Goal: Transaction & Acquisition: Book appointment/travel/reservation

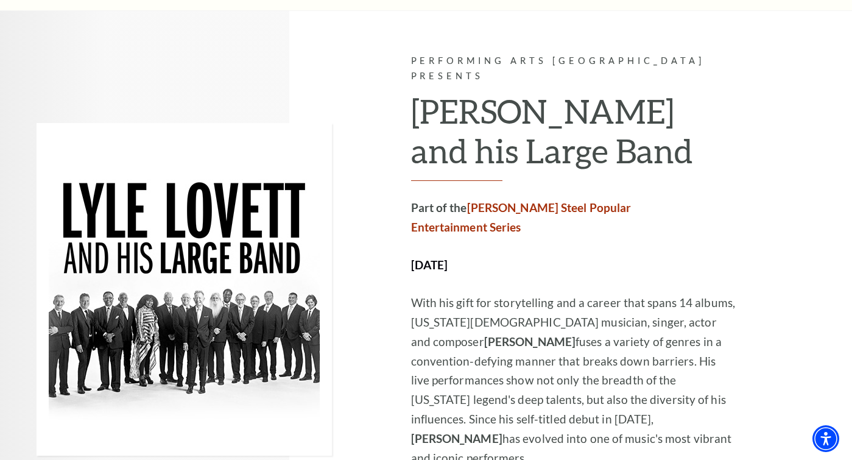
scroll to position [670, 0]
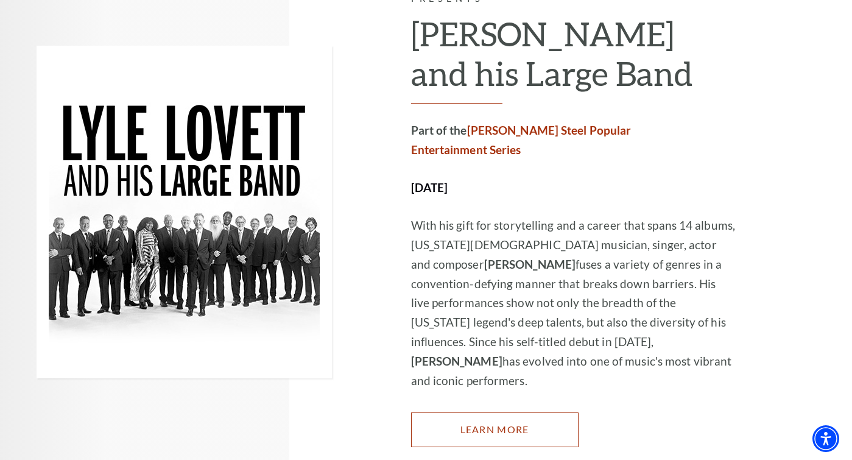
click at [501, 412] on link "Learn More" at bounding box center [495, 429] width 168 height 34
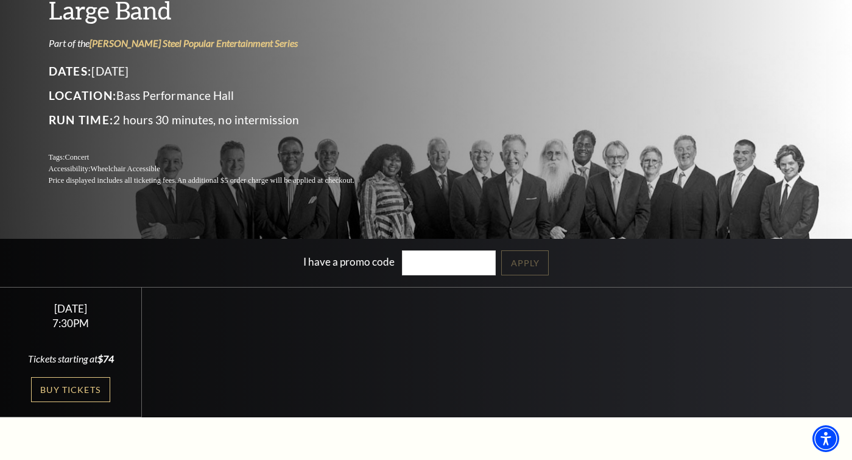
scroll to position [183, 0]
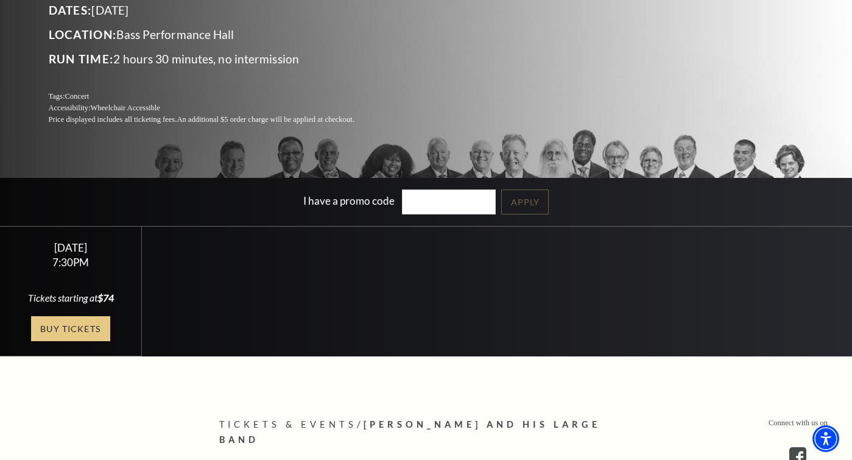
click at [57, 327] on link "Buy Tickets" at bounding box center [70, 328] width 79 height 25
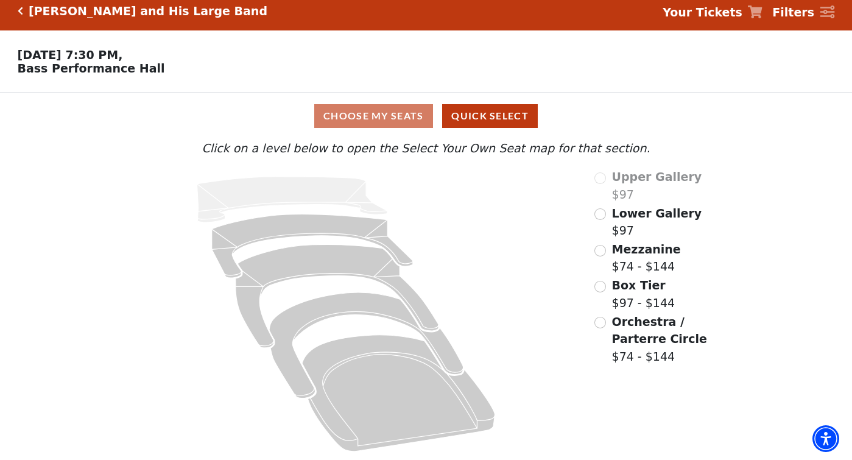
scroll to position [13, 0]
click at [601, 320] on input "Orchestra / Parterre Circle$74 - $144\a" at bounding box center [601, 323] width 12 height 12
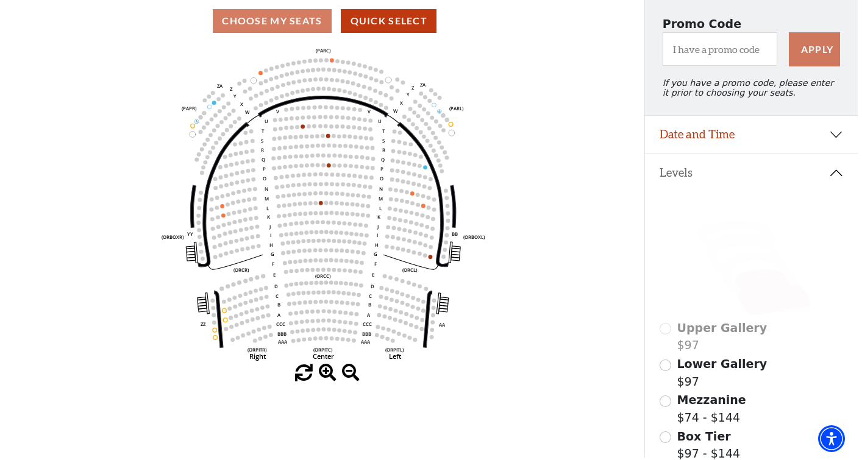
scroll to position [0, 0]
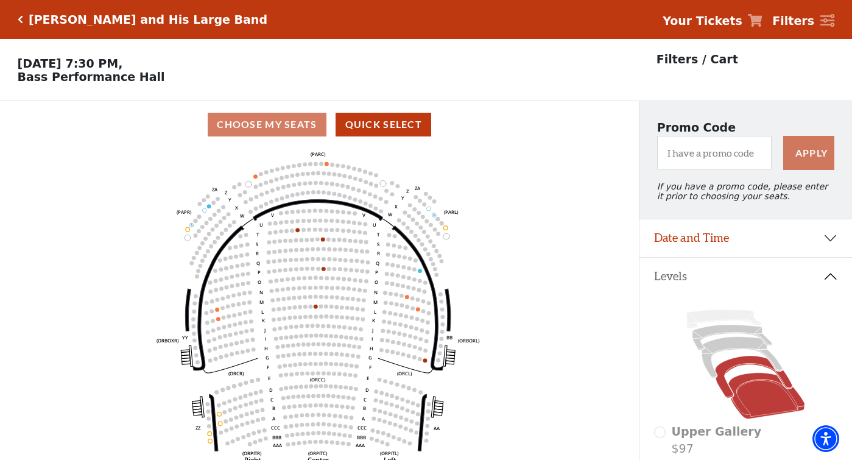
click at [745, 366] on icon at bounding box center [754, 377] width 77 height 42
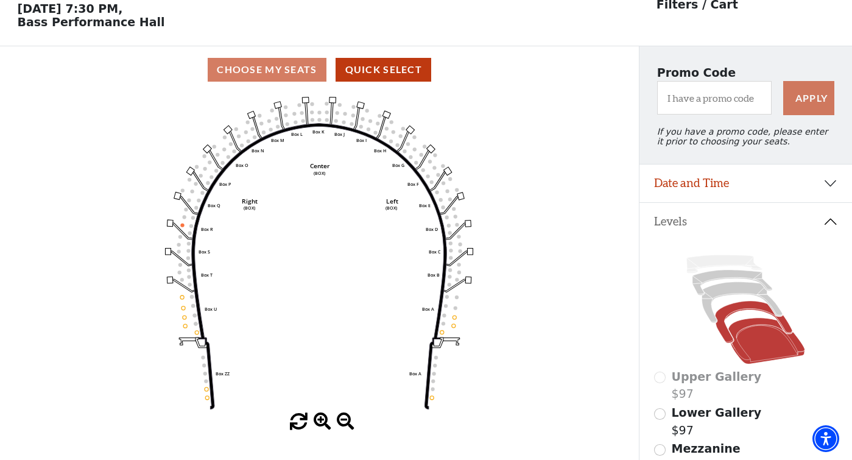
scroll to position [57, 0]
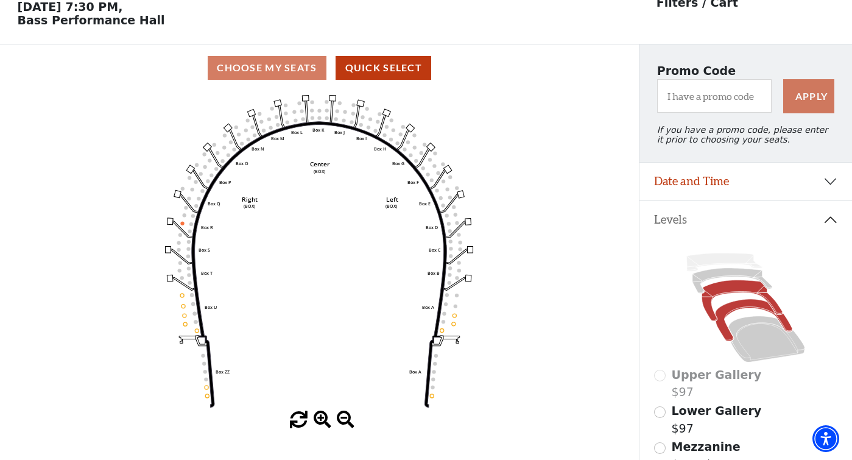
click at [739, 291] on icon at bounding box center [743, 300] width 80 height 41
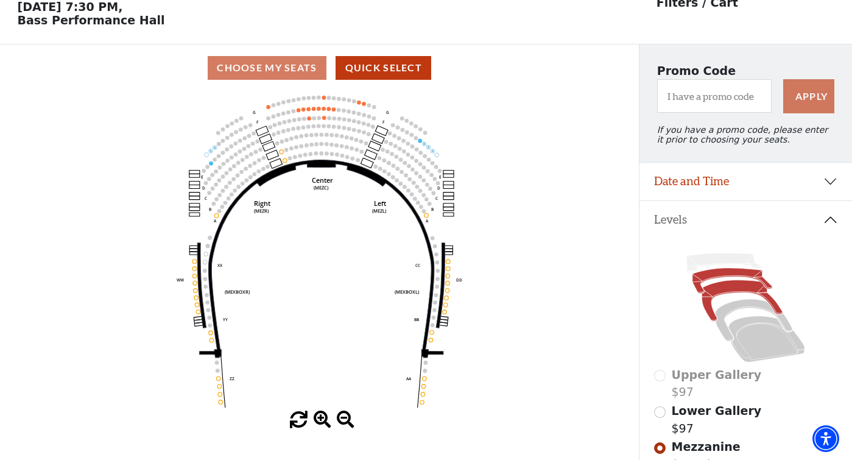
click at [718, 281] on icon at bounding box center [733, 281] width 80 height 26
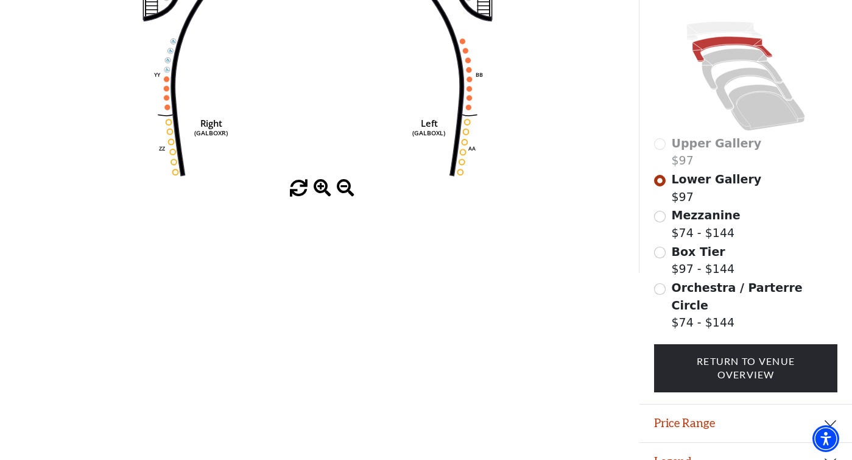
scroll to position [300, 0]
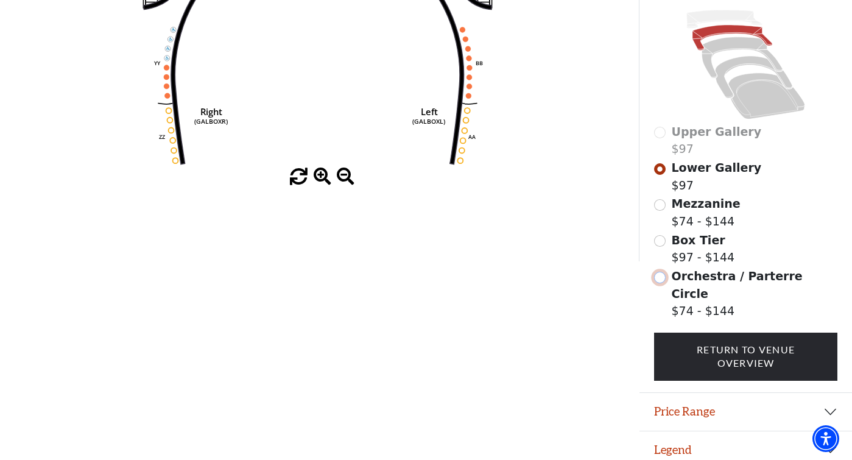
click at [660, 283] on input "Orchestra / Parterre Circle$74 - $144\a" at bounding box center [660, 278] width 12 height 12
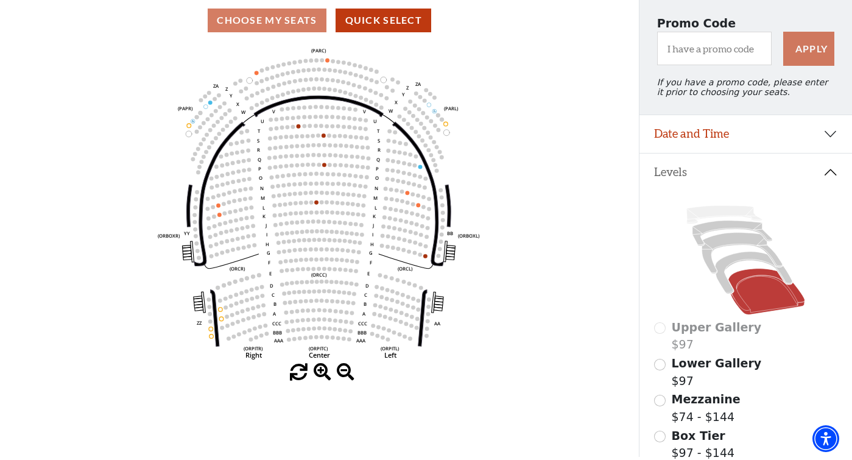
scroll to position [179, 0]
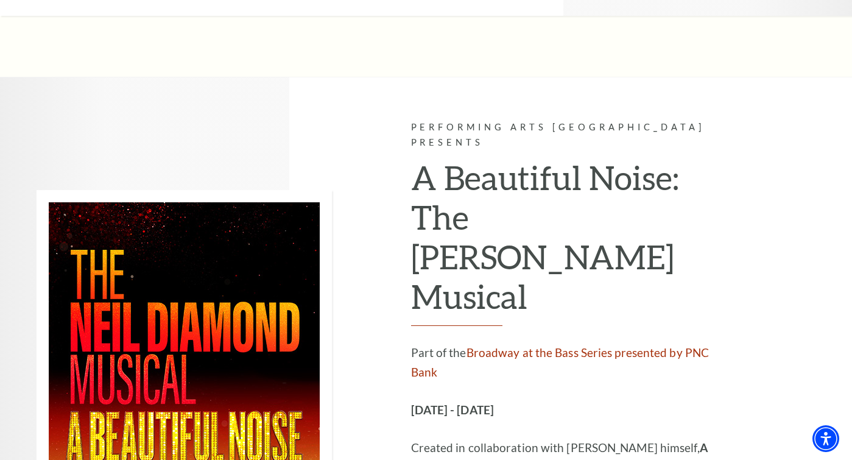
scroll to position [1828, 0]
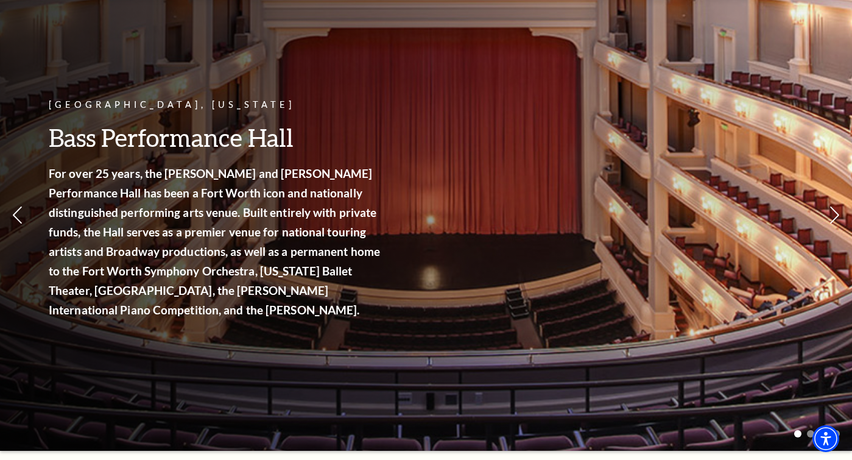
scroll to position [0, 0]
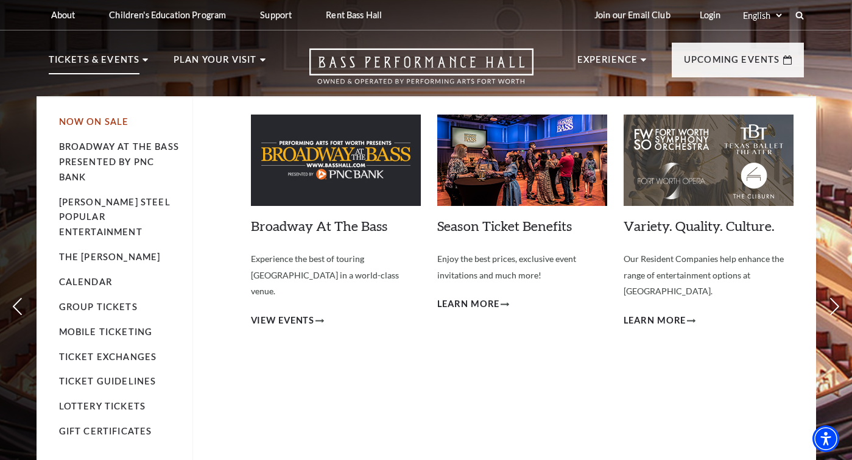
click at [97, 121] on link "Now On Sale" at bounding box center [94, 121] width 70 height 10
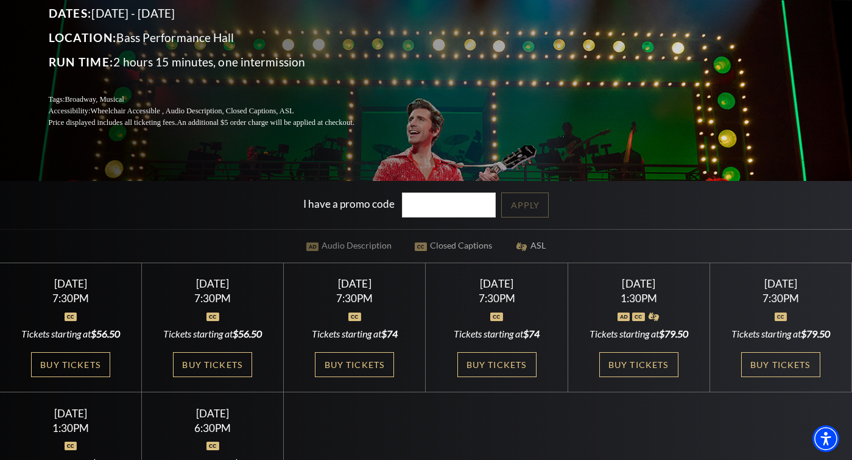
scroll to position [183, 0]
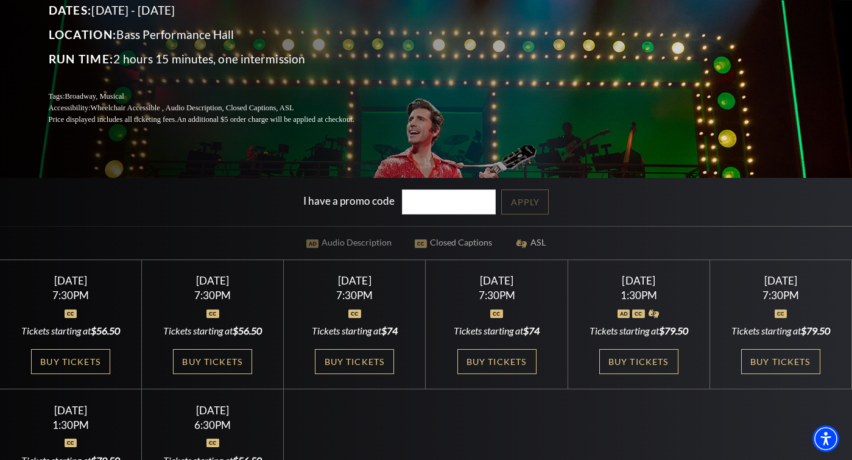
click at [600, 374] on link "Buy Tickets" at bounding box center [639, 361] width 79 height 25
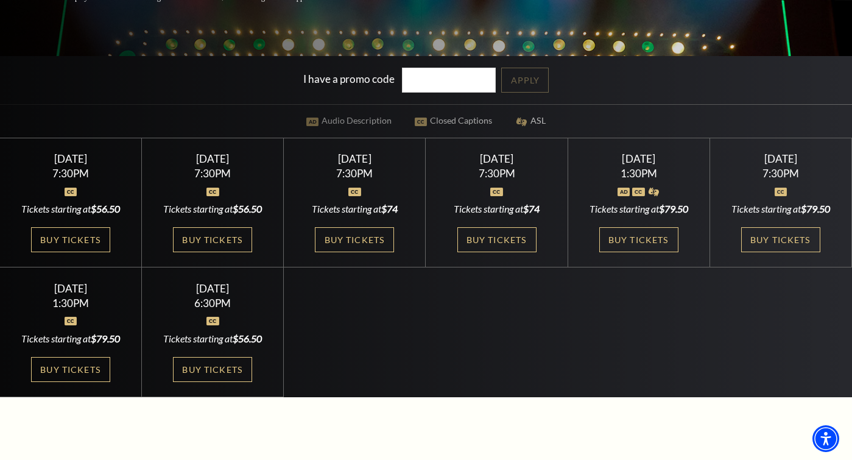
scroll to position [366, 0]
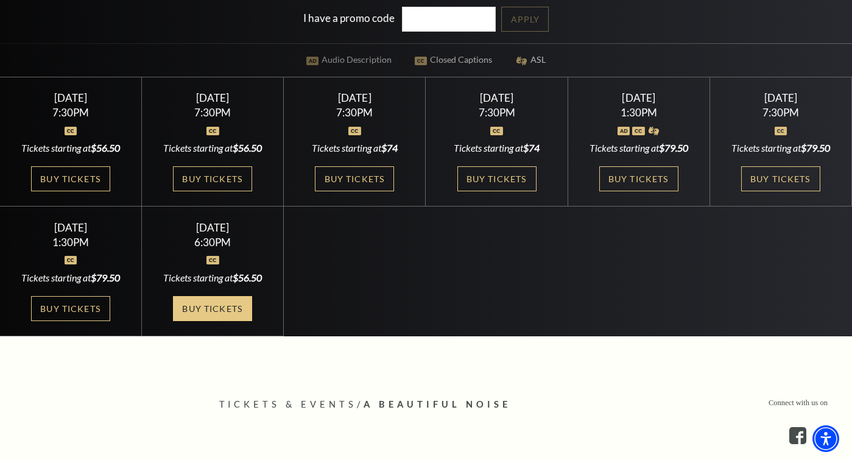
click at [173, 321] on link "Buy Tickets" at bounding box center [212, 308] width 79 height 25
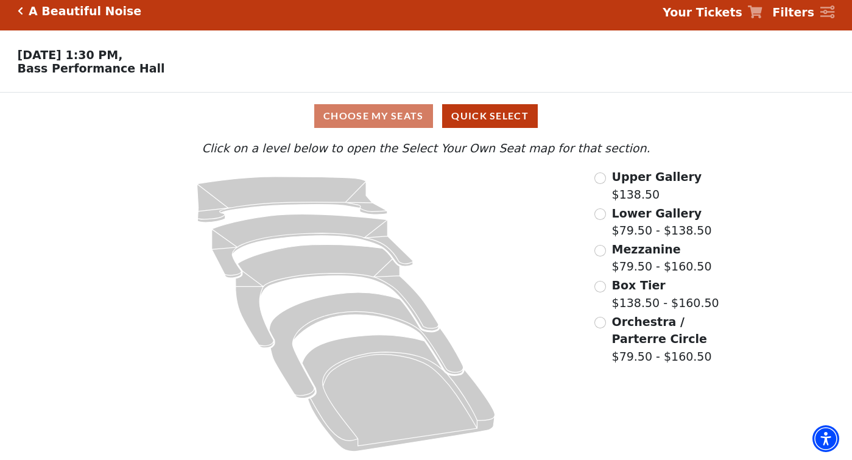
scroll to position [13, 0]
click at [598, 324] on input "Orchestra / Parterre Circle$79.50 - $160.50\a" at bounding box center [601, 323] width 12 height 12
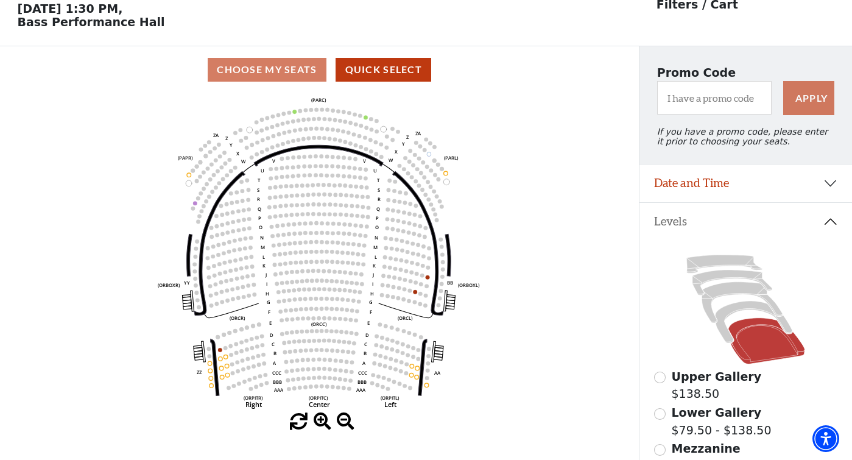
scroll to position [57, 0]
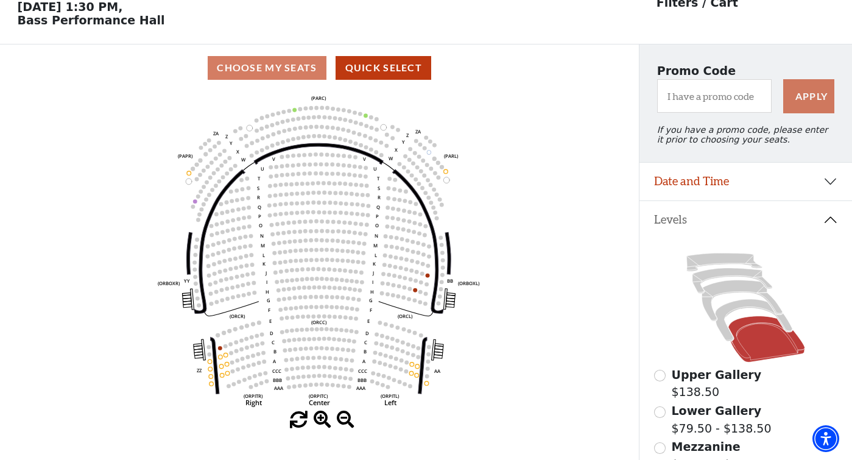
click at [738, 309] on icon at bounding box center [745, 308] width 183 height 116
click at [743, 313] on icon at bounding box center [754, 320] width 77 height 42
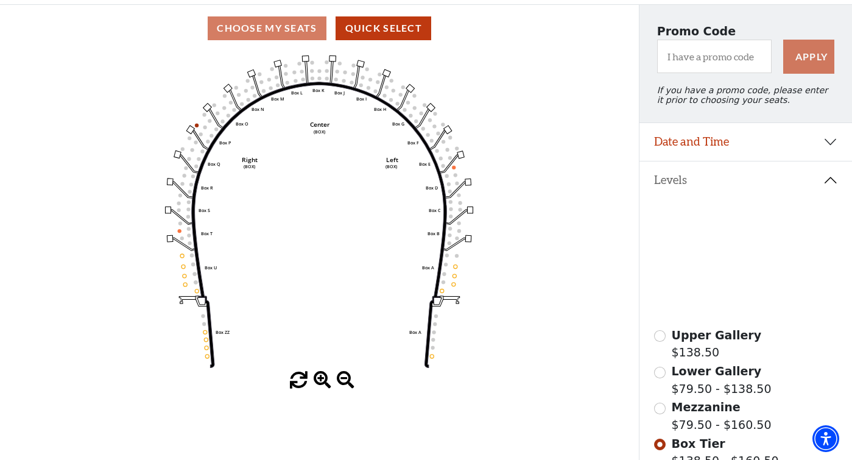
scroll to position [118, 0]
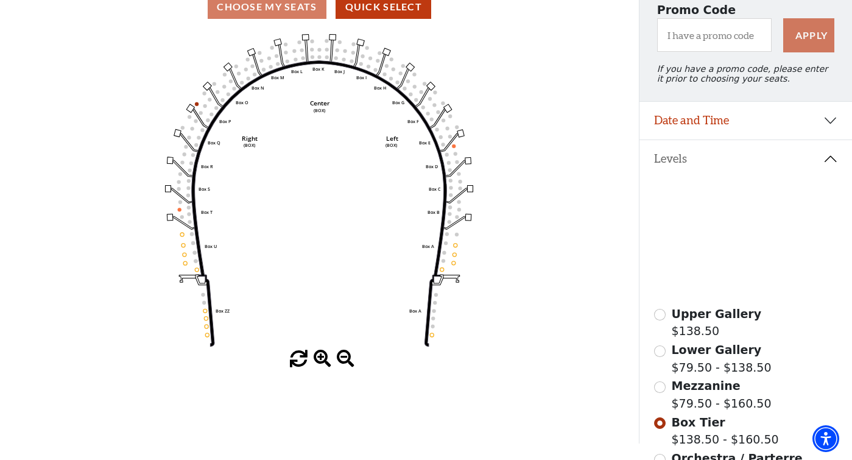
click at [733, 234] on icon at bounding box center [743, 239] width 80 height 41
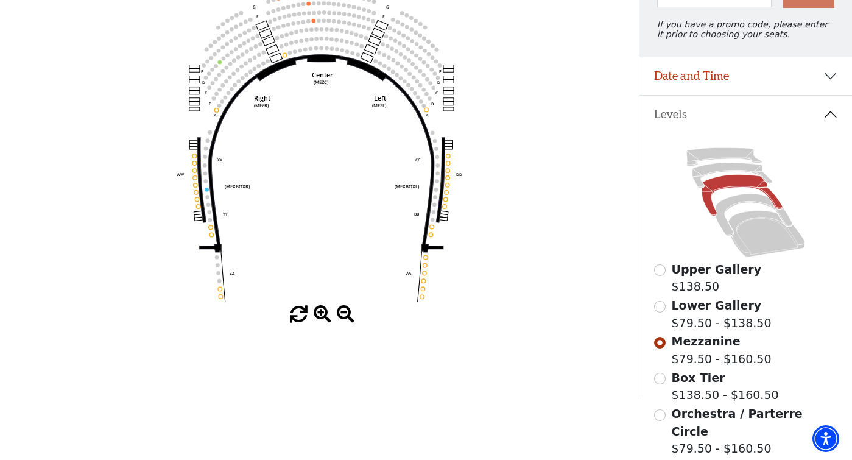
scroll to position [179, 0]
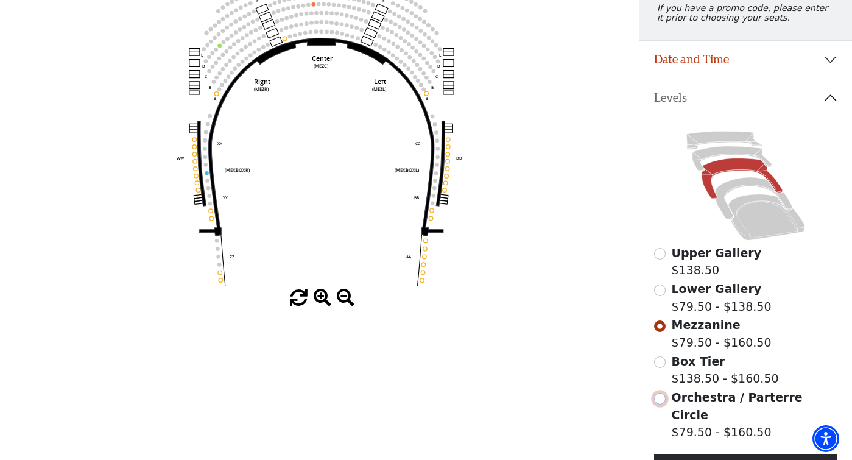
click at [660, 405] on input "Orchestra / Parterre Circle$79.50 - $160.50\a" at bounding box center [660, 399] width 12 height 12
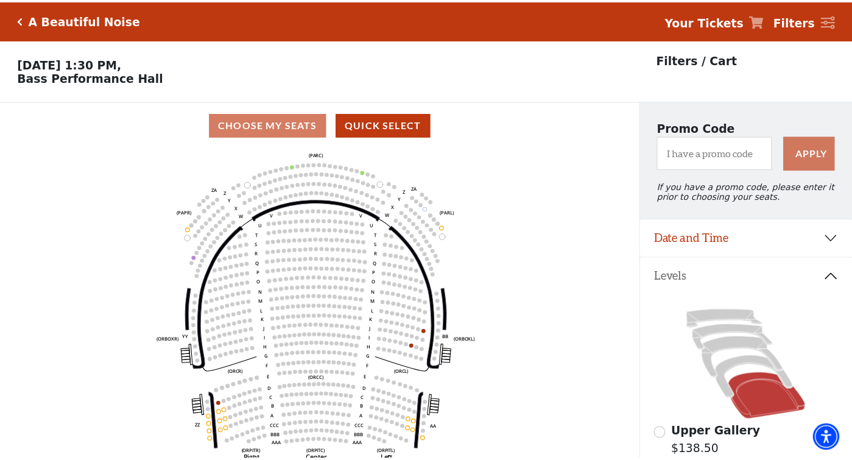
scroll to position [57, 0]
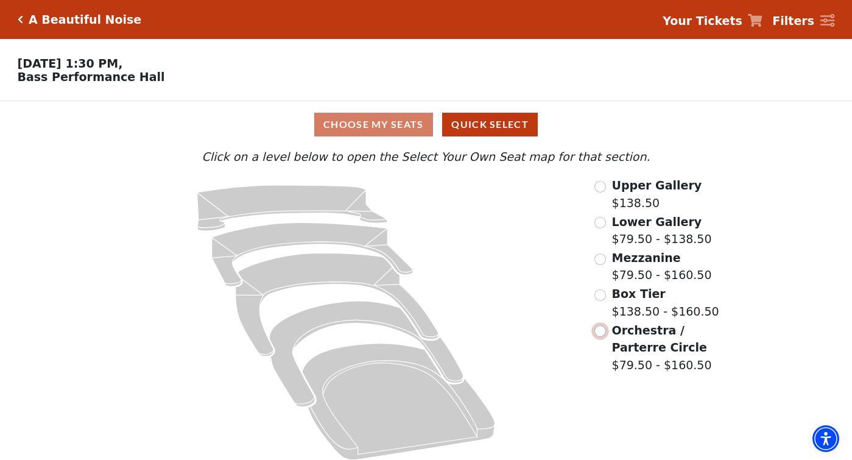
click at [602, 335] on input "Orchestra / Parterre Circle$79.50 - $160.50\a" at bounding box center [601, 331] width 12 height 12
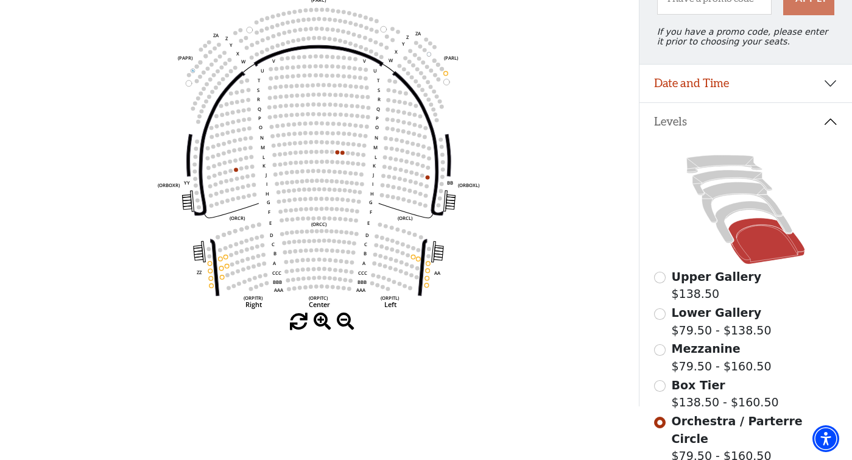
scroll to position [179, 0]
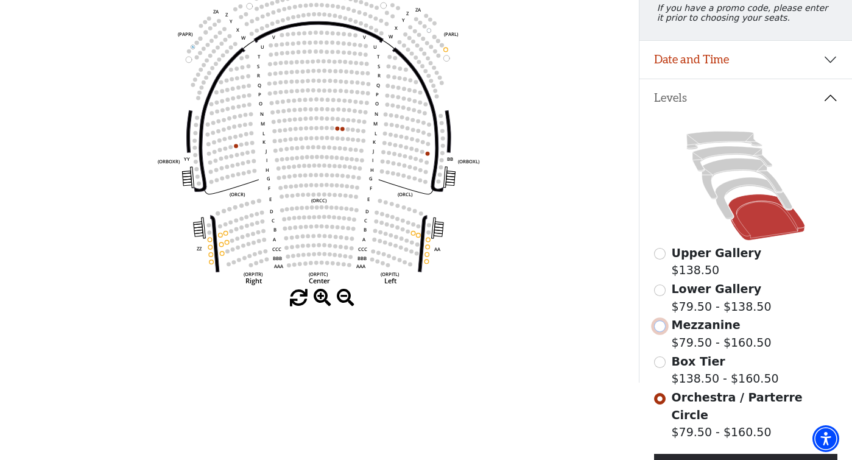
click at [659, 332] on input "Mezzanine$79.50 - $160.50\a" at bounding box center [660, 326] width 12 height 12
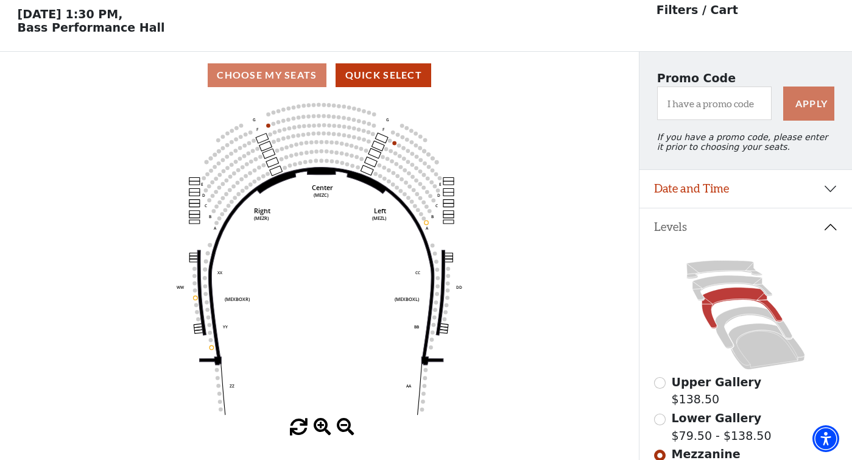
scroll to position [57, 0]
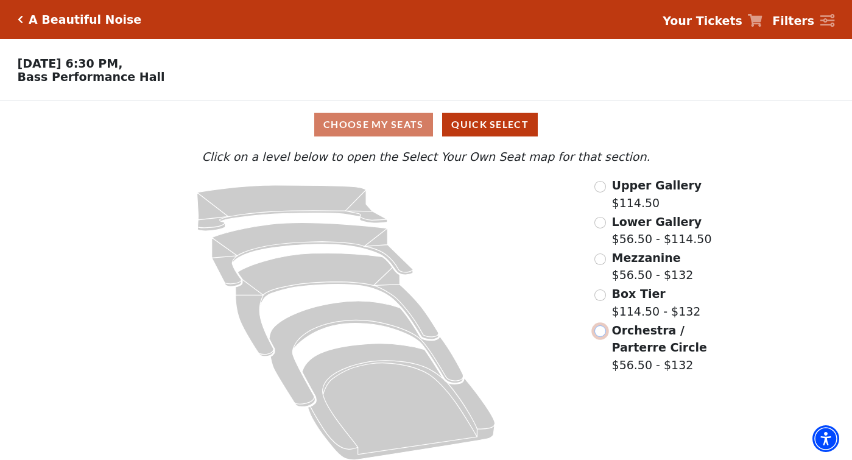
click at [603, 332] on input "Orchestra / Parterre Circle$56.50 - $132\a" at bounding box center [601, 331] width 12 height 12
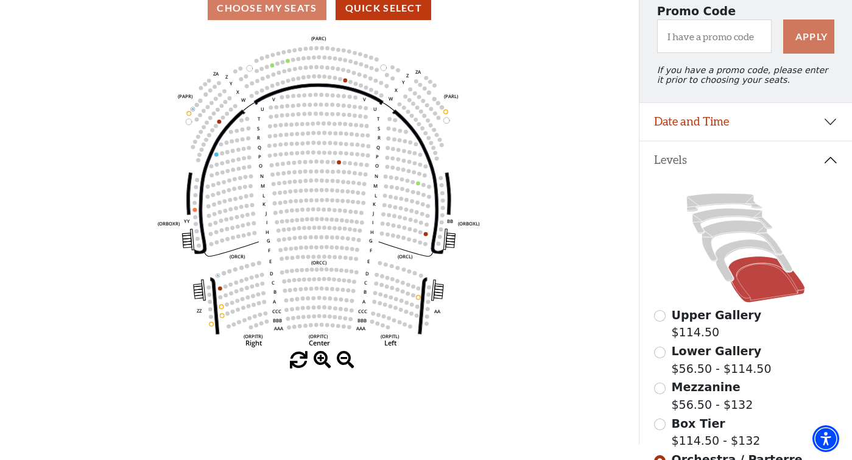
scroll to position [118, 0]
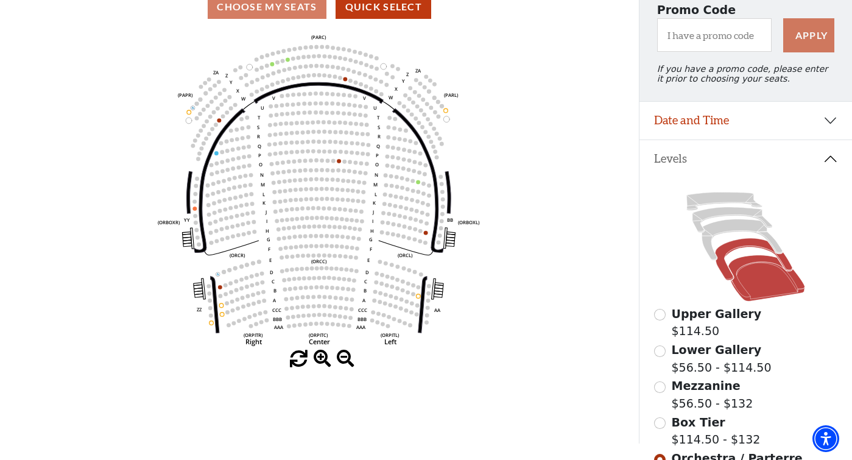
click at [737, 250] on icon at bounding box center [754, 259] width 77 height 42
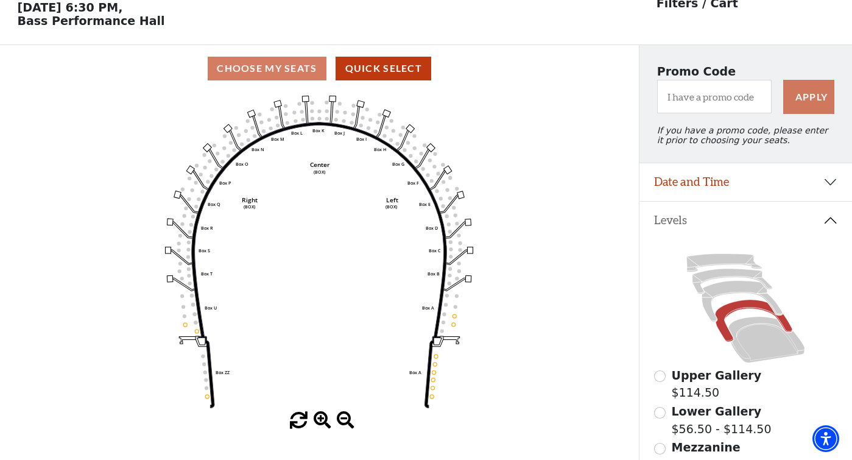
scroll to position [57, 0]
click at [731, 293] on icon at bounding box center [743, 300] width 80 height 41
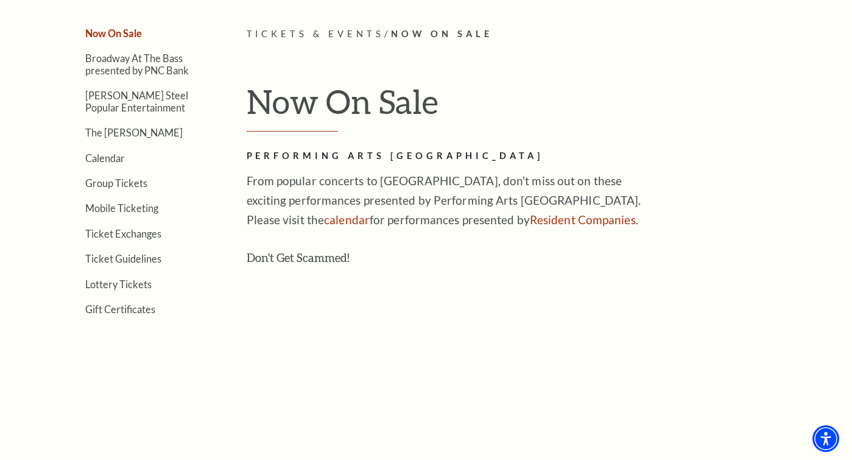
scroll to position [305, 0]
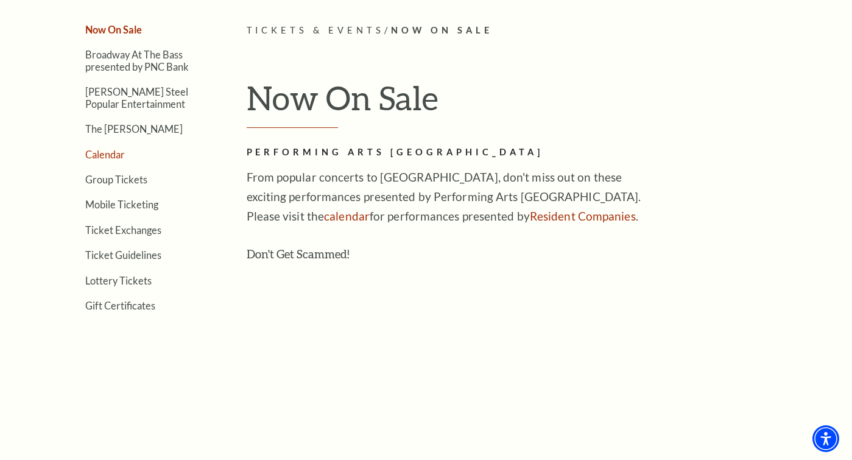
click at [104, 152] on link "Calendar" at bounding box center [105, 155] width 40 height 12
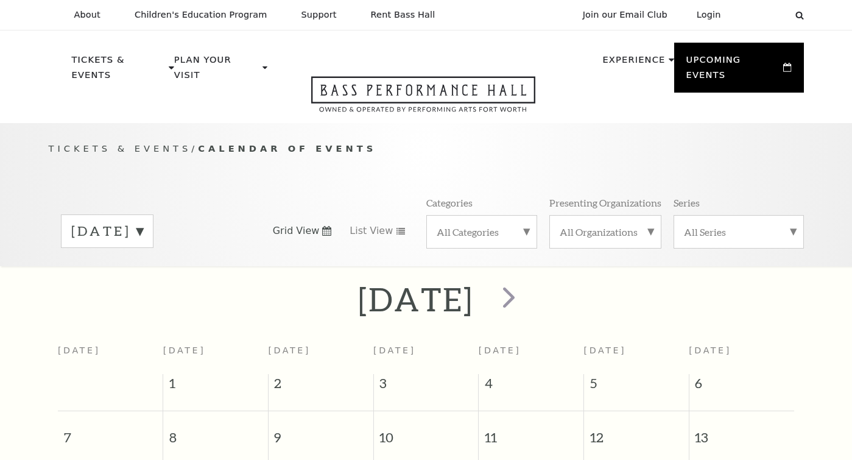
scroll to position [108, 0]
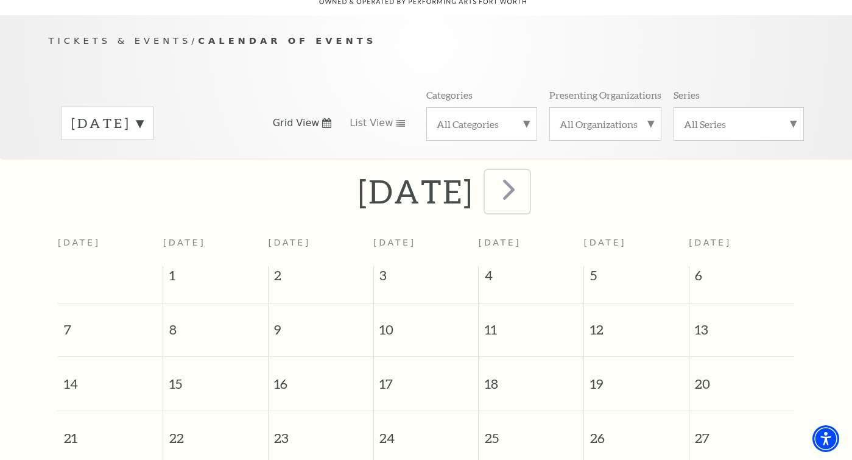
click at [526, 172] on span "next" at bounding box center [509, 189] width 35 height 35
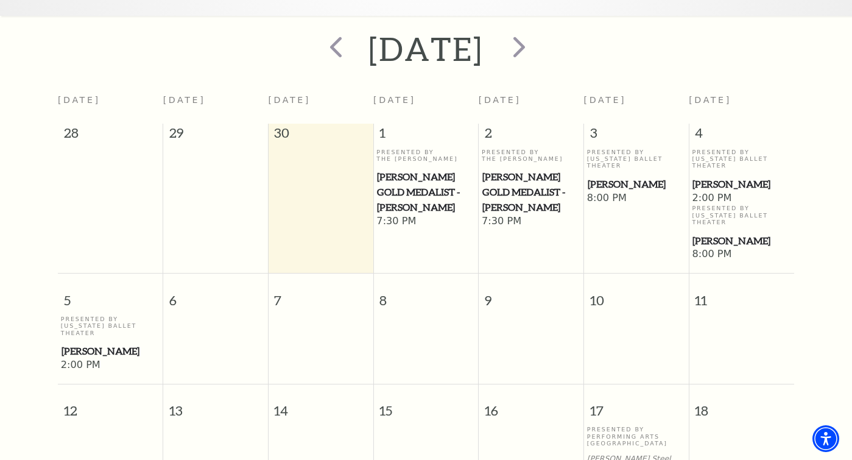
scroll to position [169, 0]
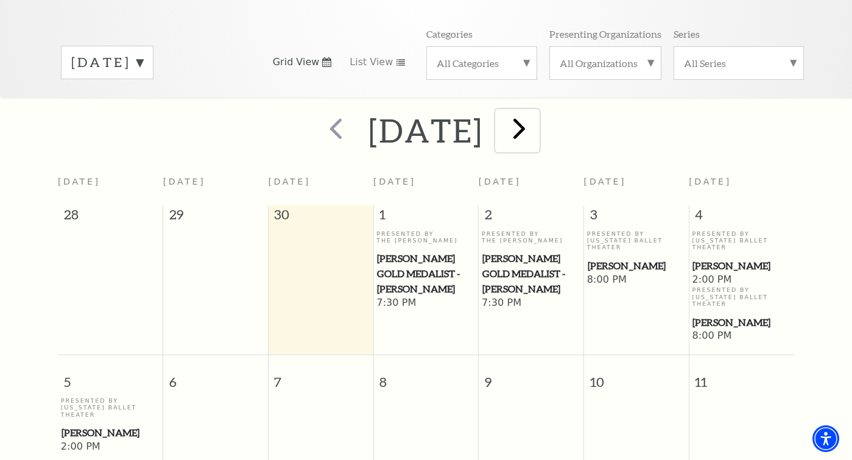
click at [537, 111] on span "next" at bounding box center [519, 128] width 35 height 35
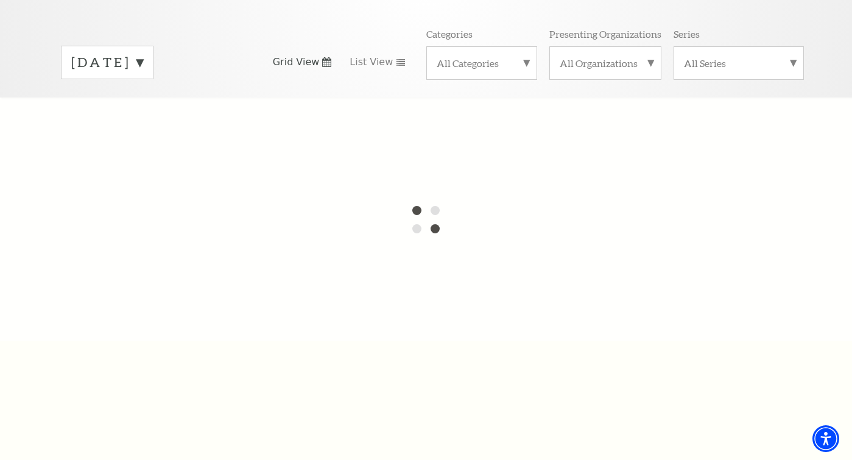
click at [567, 109] on div at bounding box center [426, 219] width 852 height 244
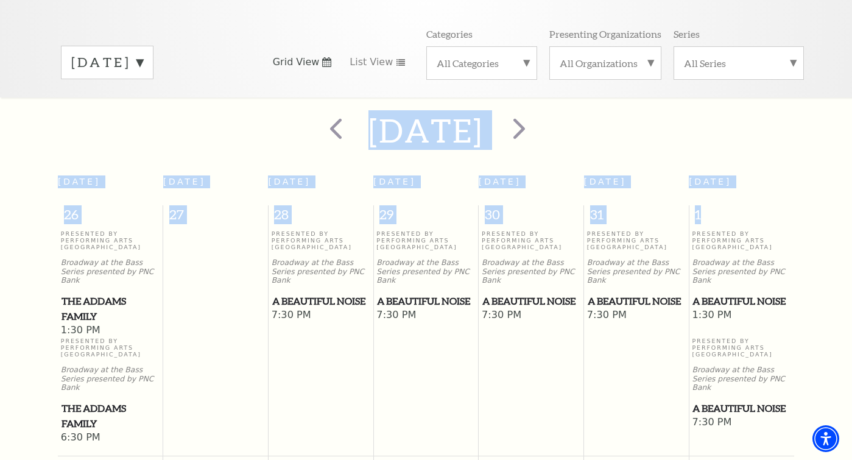
scroll to position [108, 0]
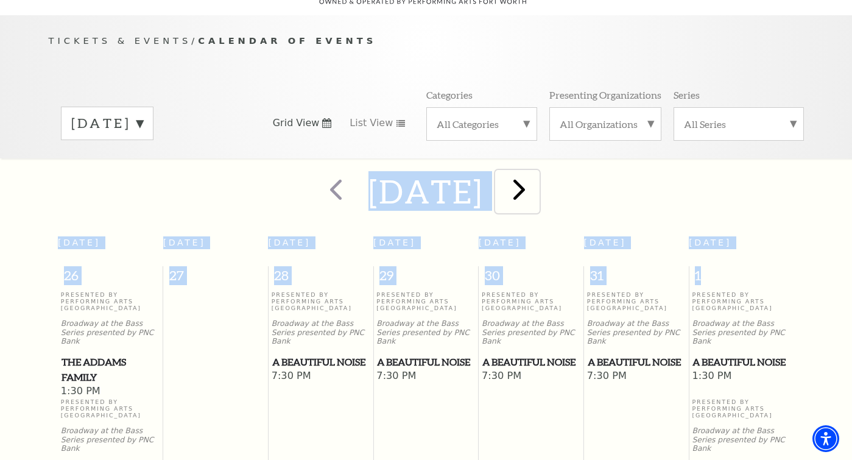
click at [537, 177] on span "next" at bounding box center [519, 189] width 35 height 35
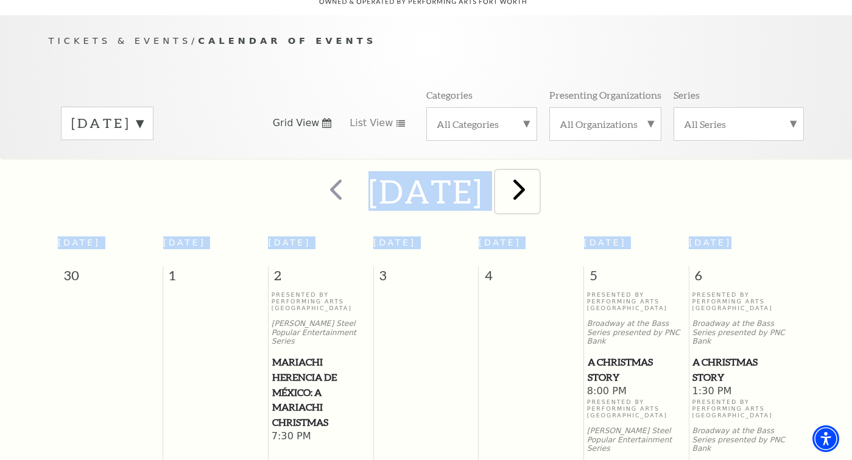
click at [537, 177] on span "next" at bounding box center [519, 189] width 35 height 35
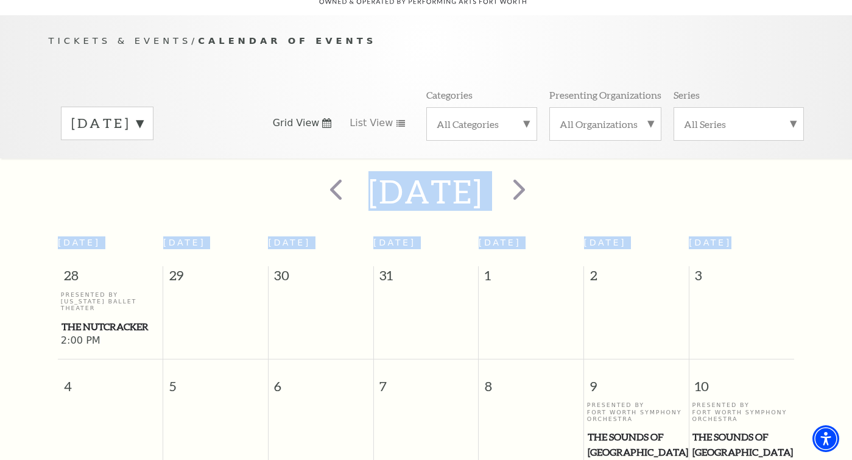
click at [551, 177] on div at bounding box center [518, 191] width 68 height 43
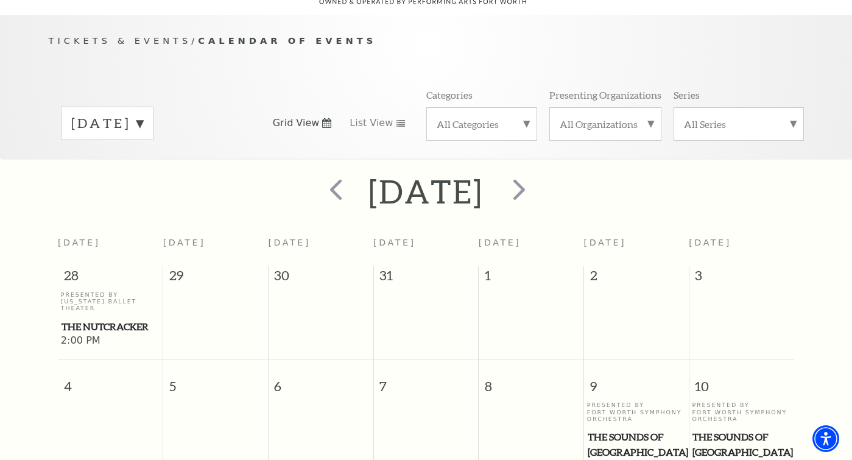
click at [551, 177] on div at bounding box center [518, 191] width 68 height 43
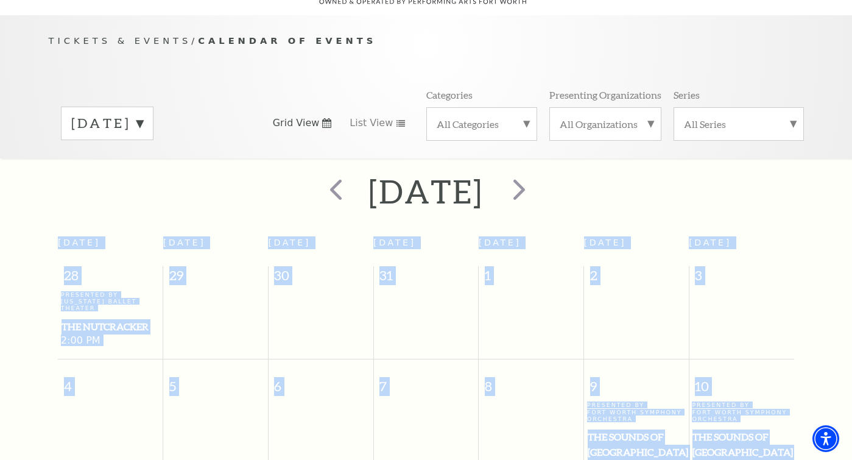
click at [551, 177] on div at bounding box center [518, 191] width 68 height 43
click at [537, 172] on span "next" at bounding box center [519, 189] width 35 height 35
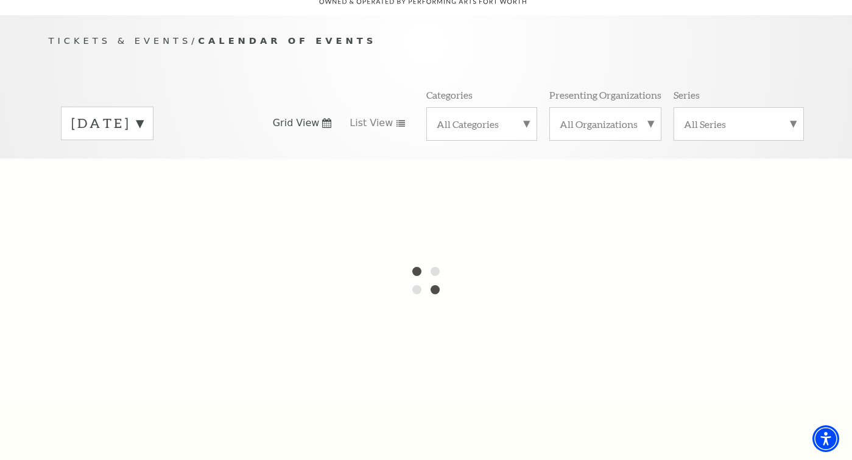
click at [143, 114] on label "January 2026" at bounding box center [107, 123] width 72 height 19
click at [108, 369] on div at bounding box center [426, 280] width 852 height 244
click at [83, 368] on div at bounding box center [426, 280] width 852 height 244
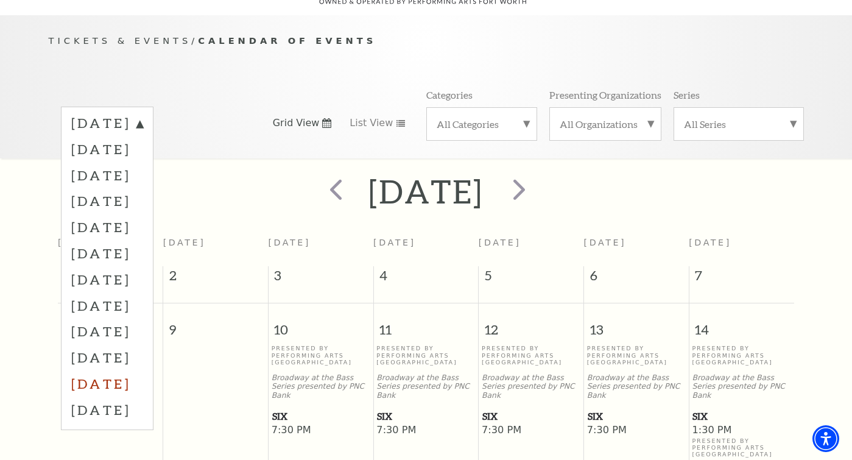
click at [87, 370] on label "July 2026" at bounding box center [107, 383] width 72 height 26
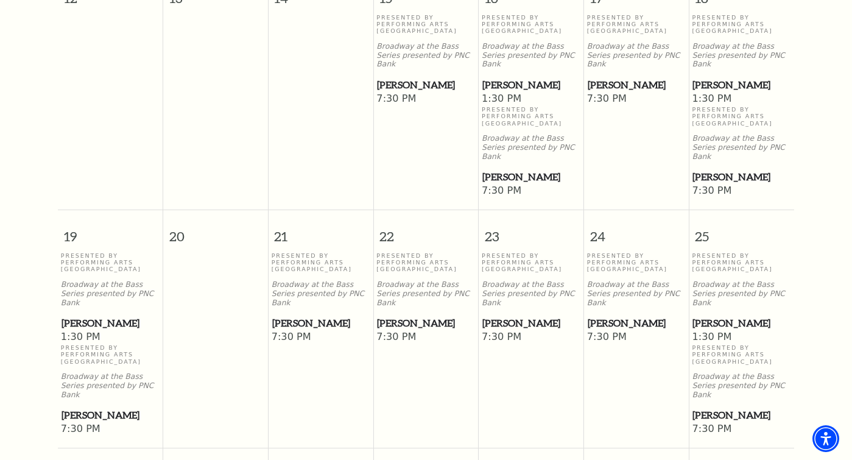
scroll to position [656, 0]
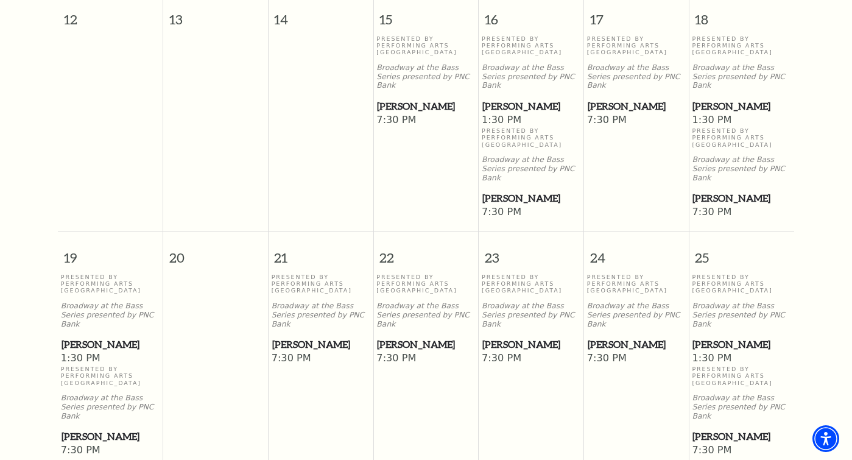
click at [720, 99] on span "Hamilton" at bounding box center [742, 106] width 98 height 15
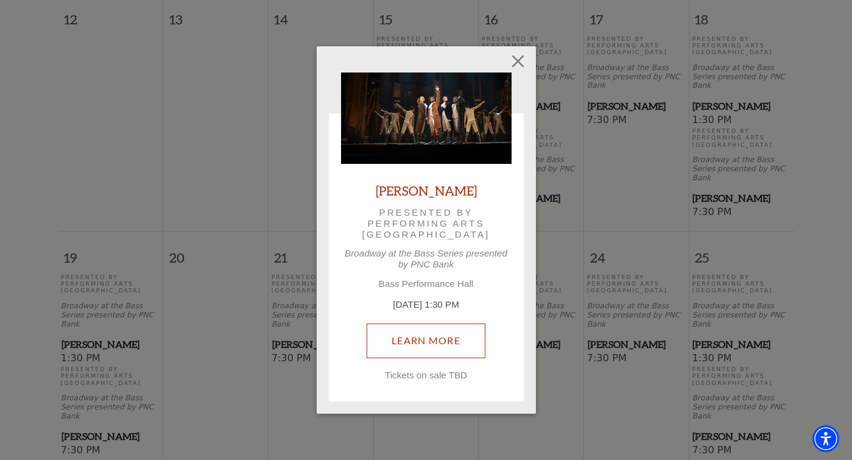
click at [433, 335] on link "Learn More" at bounding box center [426, 341] width 119 height 34
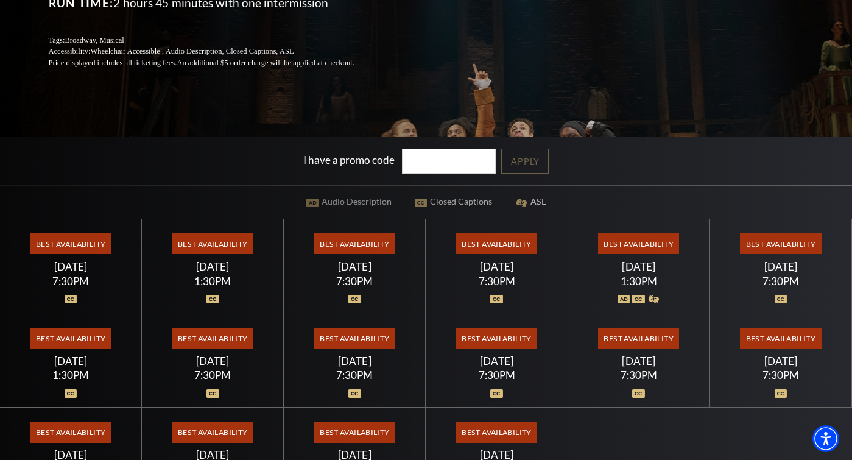
scroll to position [305, 0]
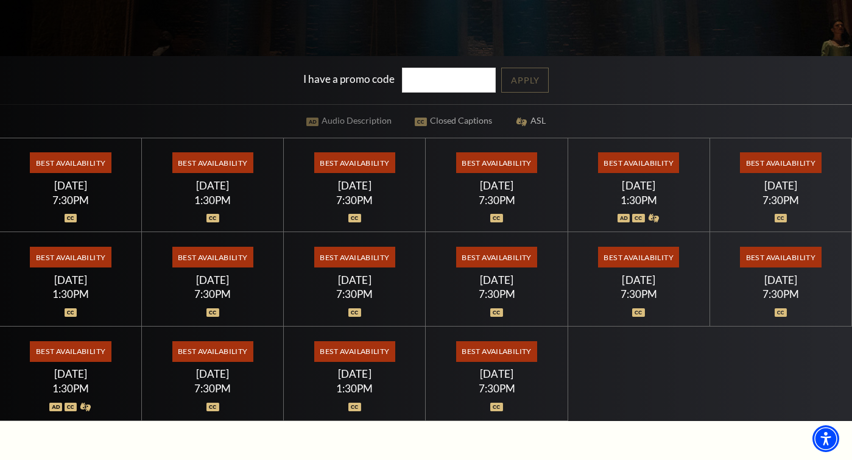
click at [598, 161] on span "Best Availability" at bounding box center [638, 162] width 81 height 21
click at [598, 163] on span "Best Availability" at bounding box center [638, 162] width 81 height 21
click at [598, 161] on span "Best Availability" at bounding box center [638, 162] width 81 height 21
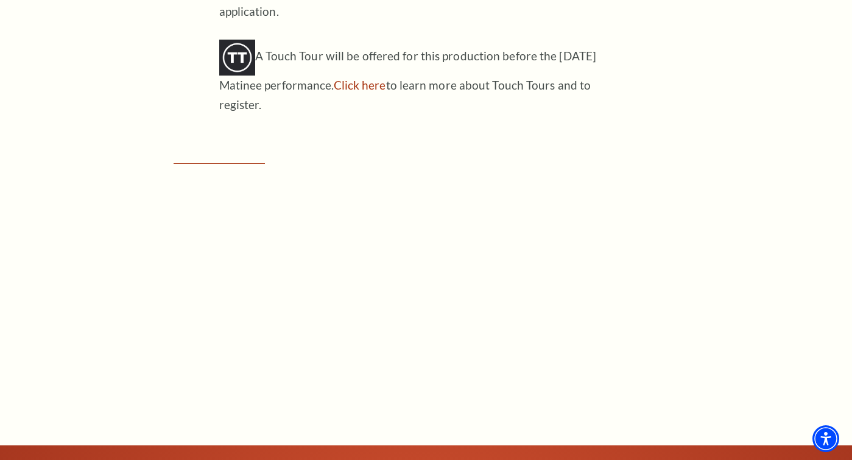
scroll to position [1645, 0]
